Goal: Information Seeking & Learning: Learn about a topic

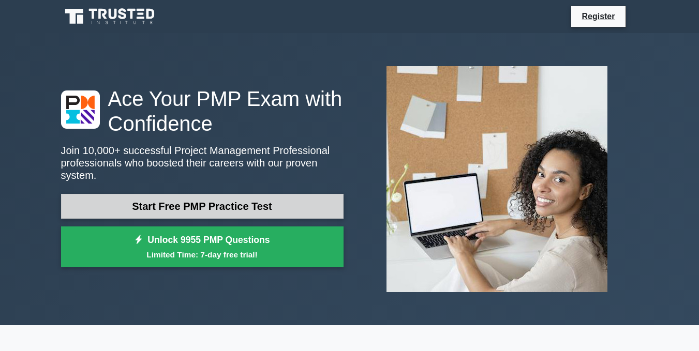
click at [273, 201] on link "Start Free PMP Practice Test" at bounding box center [202, 206] width 282 height 25
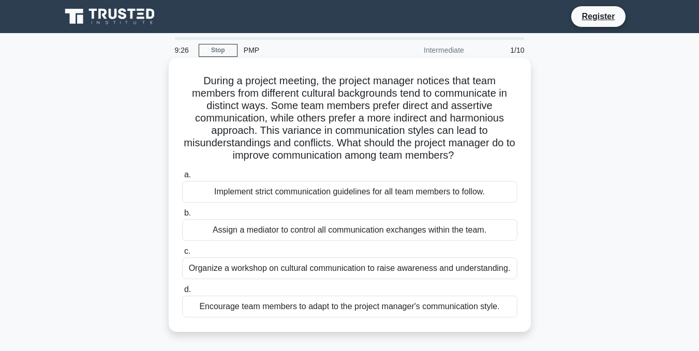
click at [216, 267] on div "Organize a workshop on cultural communication to raise awareness and understand…" at bounding box center [349, 269] width 335 height 22
click at [182, 255] on input "c. Organize a workshop on cultural communication to raise awareness and underst…" at bounding box center [182, 251] width 0 height 7
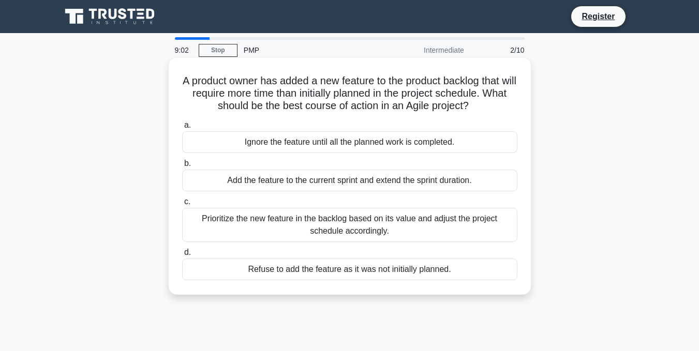
click at [275, 180] on div "Add the feature to the current sprint and extend the sprint duration." at bounding box center [349, 181] width 335 height 22
click at [182, 167] on input "b. Add the feature to the current sprint and extend the sprint duration." at bounding box center [182, 163] width 0 height 7
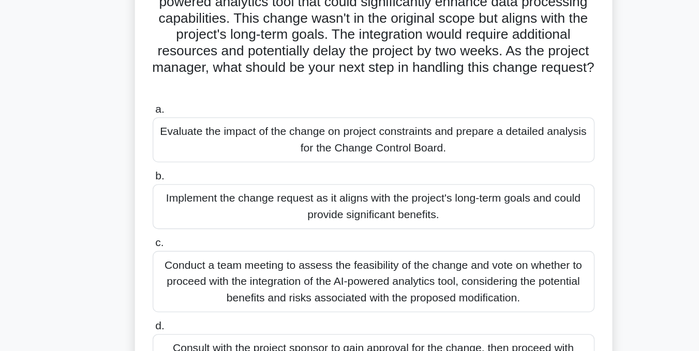
scroll to position [13, 0]
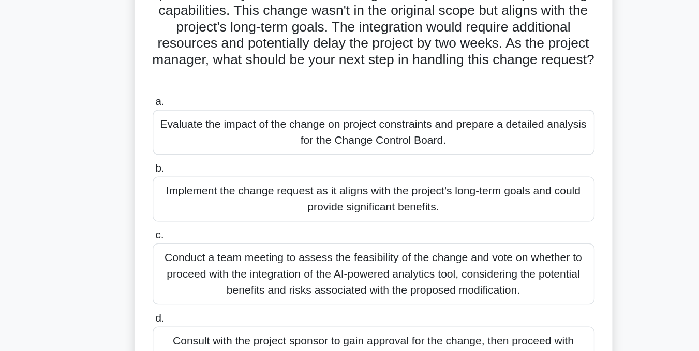
click at [280, 295] on div "Conduct a team meeting to assess the feasibility of the change and vote on whet…" at bounding box center [349, 292] width 335 height 47
click at [182, 267] on input "c. Conduct a team meeting to assess the feasibility of the change and vote on w…" at bounding box center [182, 263] width 0 height 7
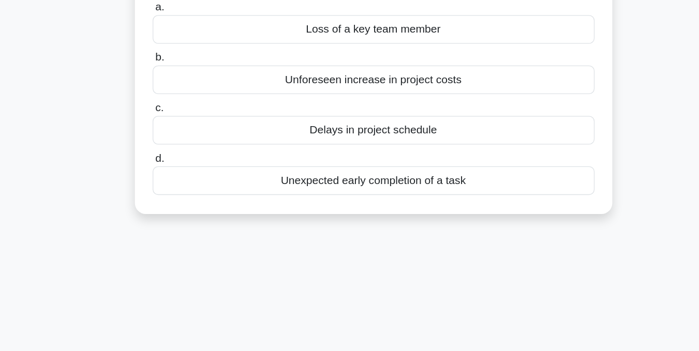
scroll to position [0, 0]
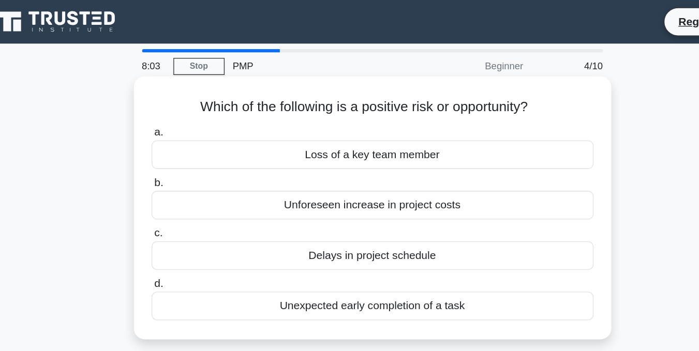
click at [296, 238] on div "Unexpected early completion of a task" at bounding box center [349, 232] width 335 height 22
click at [182, 219] on input "d. Unexpected early completion of a task" at bounding box center [182, 215] width 0 height 7
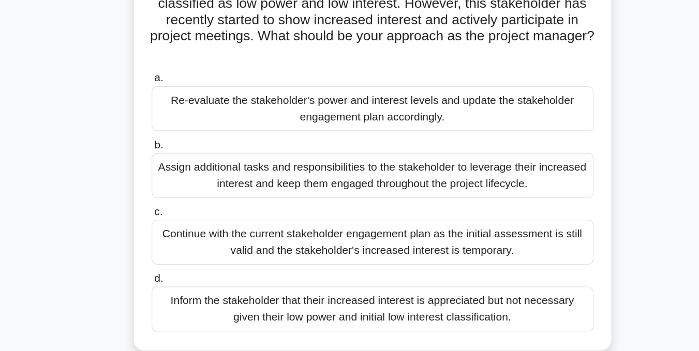
scroll to position [13, 0]
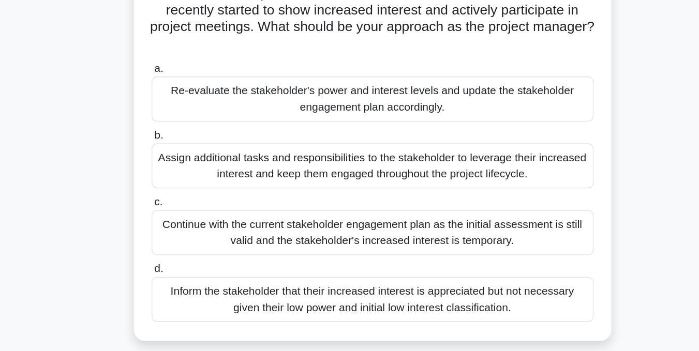
click at [335, 159] on div "Re-evaluate the stakeholder's power and interest levels and update the stakehol…" at bounding box center [349, 160] width 335 height 34
click at [182, 140] on input "a. Re-evaluate the stakeholder's power and interest levels and update the stake…" at bounding box center [182, 136] width 0 height 7
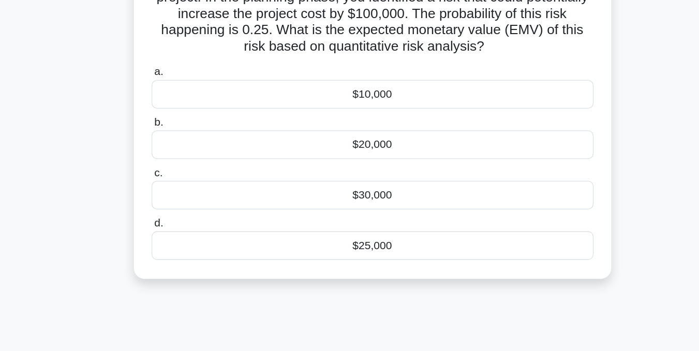
click at [335, 158] on div "$10,000" at bounding box center [349, 156] width 335 height 22
click at [182, 143] on input "a. $10,000" at bounding box center [182, 139] width 0 height 7
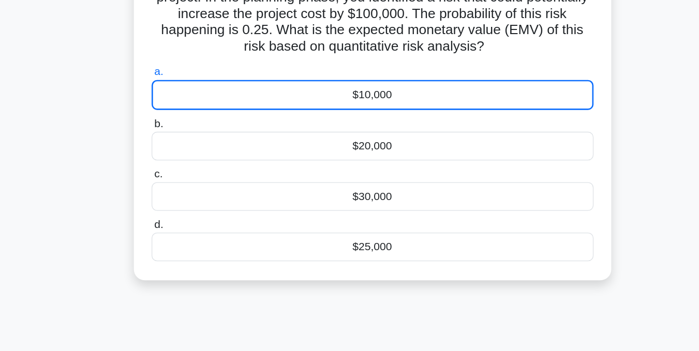
scroll to position [0, 0]
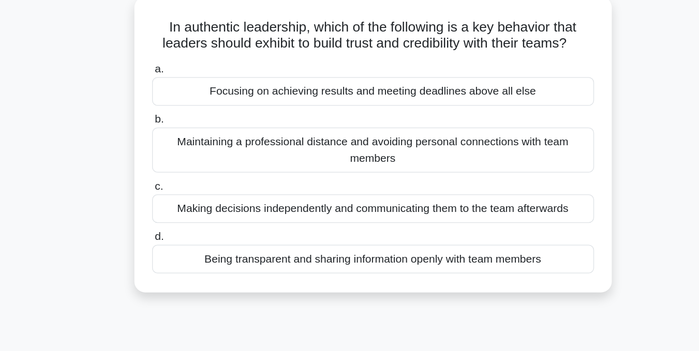
click at [290, 256] on div "Being transparent and sharing information openly with team members" at bounding box center [349, 257] width 335 height 22
click at [182, 244] on input "d. Being transparent and sharing information openly with team members" at bounding box center [182, 240] width 0 height 7
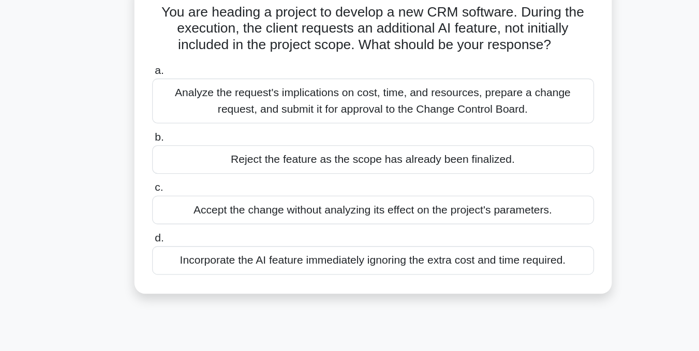
click at [315, 152] on div "Analyze the request's implications on cost, time, and resources, prepare a chan…" at bounding box center [349, 148] width 335 height 34
click at [182, 129] on input "a. Analyze the request's implications on cost, time, and resources, prepare a c…" at bounding box center [182, 125] width 0 height 7
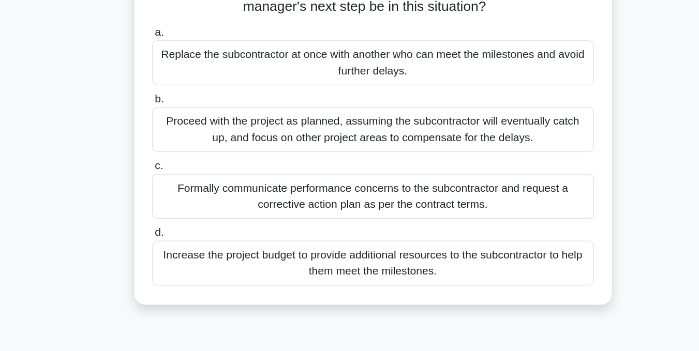
scroll to position [79, 0]
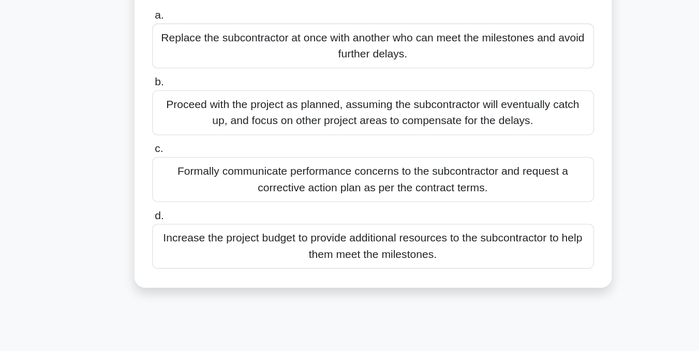
click at [325, 212] on div "Formally communicate performance concerns to the subcontractor and request a co…" at bounding box center [349, 221] width 335 height 34
click at [182, 201] on input "c. Formally communicate performance concerns to the subcontractor and request a…" at bounding box center [182, 197] width 0 height 7
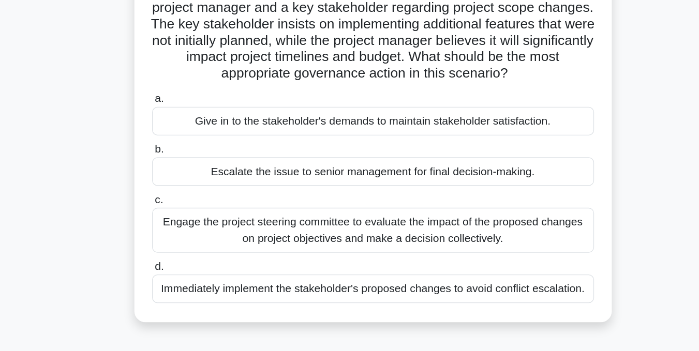
scroll to position [4, 0]
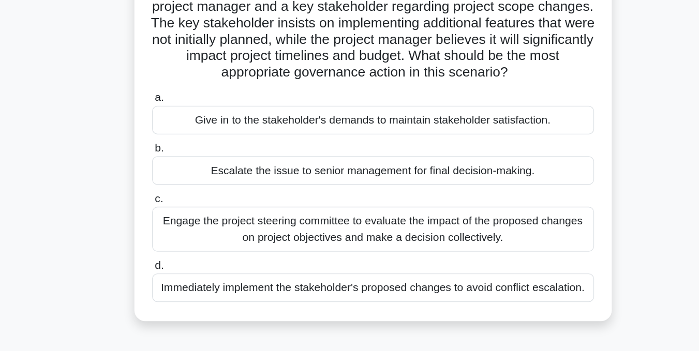
click at [357, 256] on div "Engage the project steering committee to evaluate the impact of the proposed ch…" at bounding box center [349, 259] width 335 height 34
click at [182, 239] on input "c. Engage the project steering committee to evaluate the impact of the proposed…" at bounding box center [182, 235] width 0 height 7
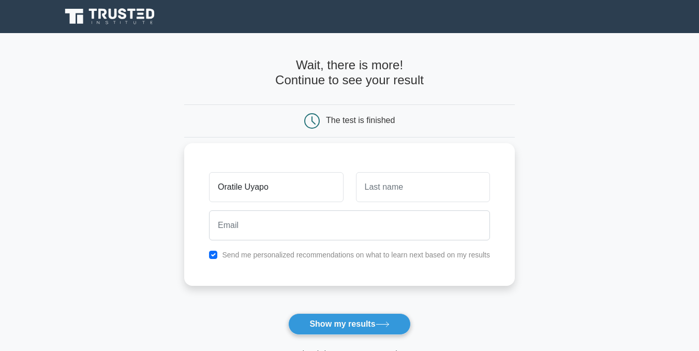
type input "Oratile Uyapo"
click at [428, 181] on input "text" at bounding box center [423, 187] width 134 height 30
type input "Modirwa"
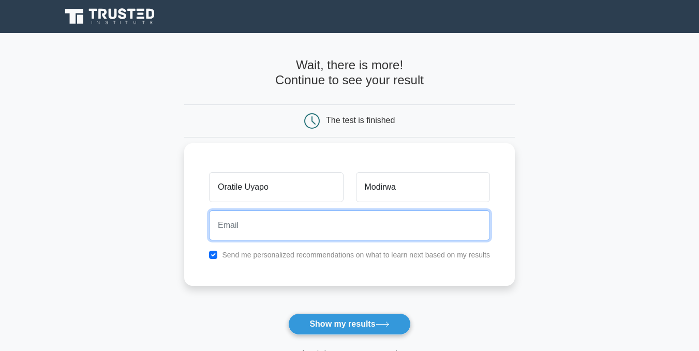
click at [408, 224] on input "email" at bounding box center [349, 226] width 281 height 30
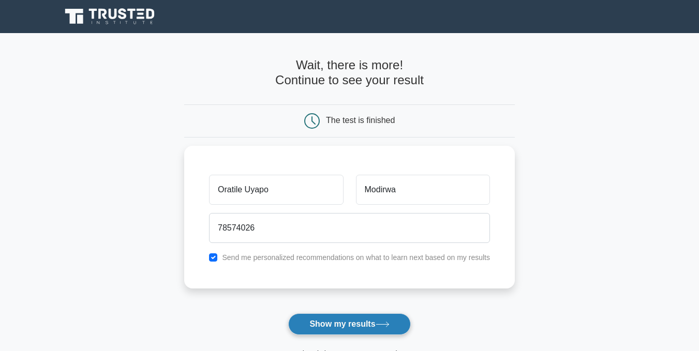
click at [364, 329] on button "Show my results" at bounding box center [349, 324] width 122 height 22
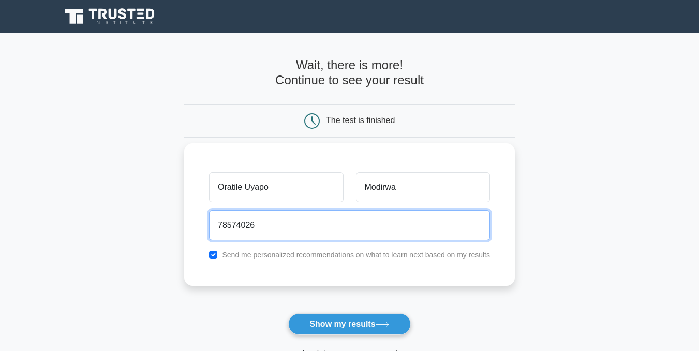
click at [331, 223] on input "78574026" at bounding box center [349, 226] width 281 height 30
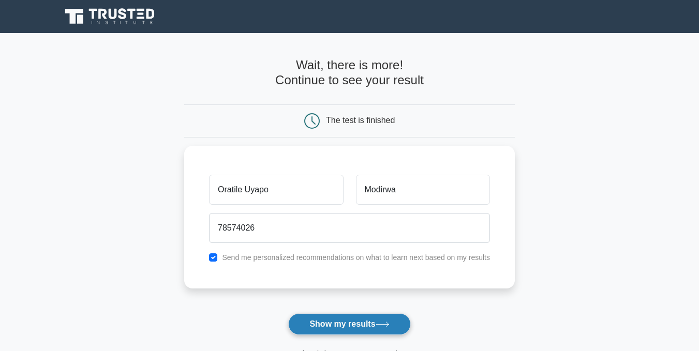
click at [344, 329] on button "Show my results" at bounding box center [349, 324] width 122 height 22
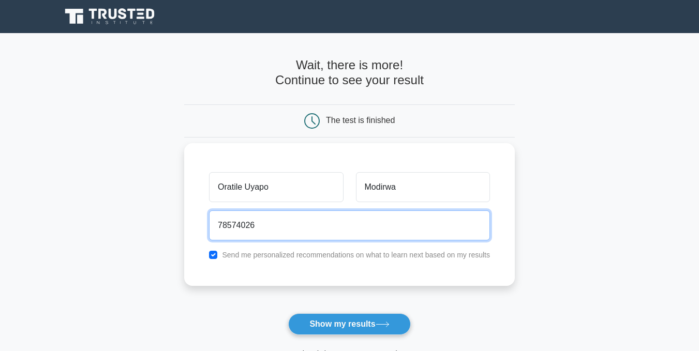
click at [318, 226] on input "78574026" at bounding box center [349, 226] width 281 height 30
type input "7"
type input "omodirwa@thutonet.ac.bw"
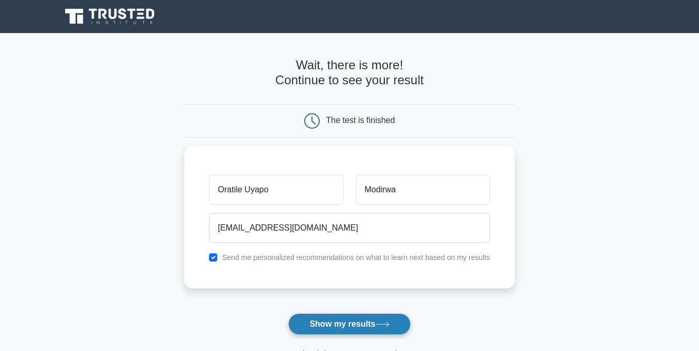
click at [351, 329] on button "Show my results" at bounding box center [349, 324] width 122 height 22
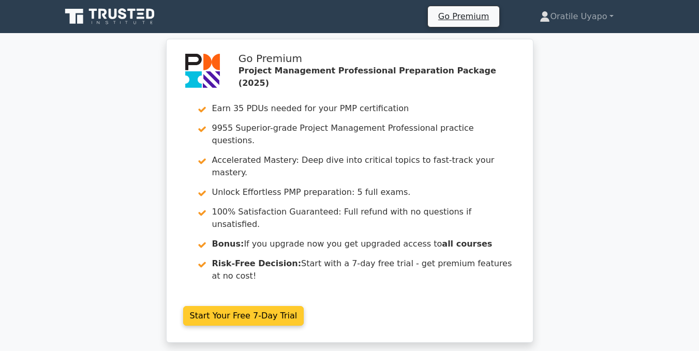
click at [224, 306] on link "Start Your Free 7-Day Trial" at bounding box center [243, 316] width 121 height 20
